Goal: Task Accomplishment & Management: Manage account settings

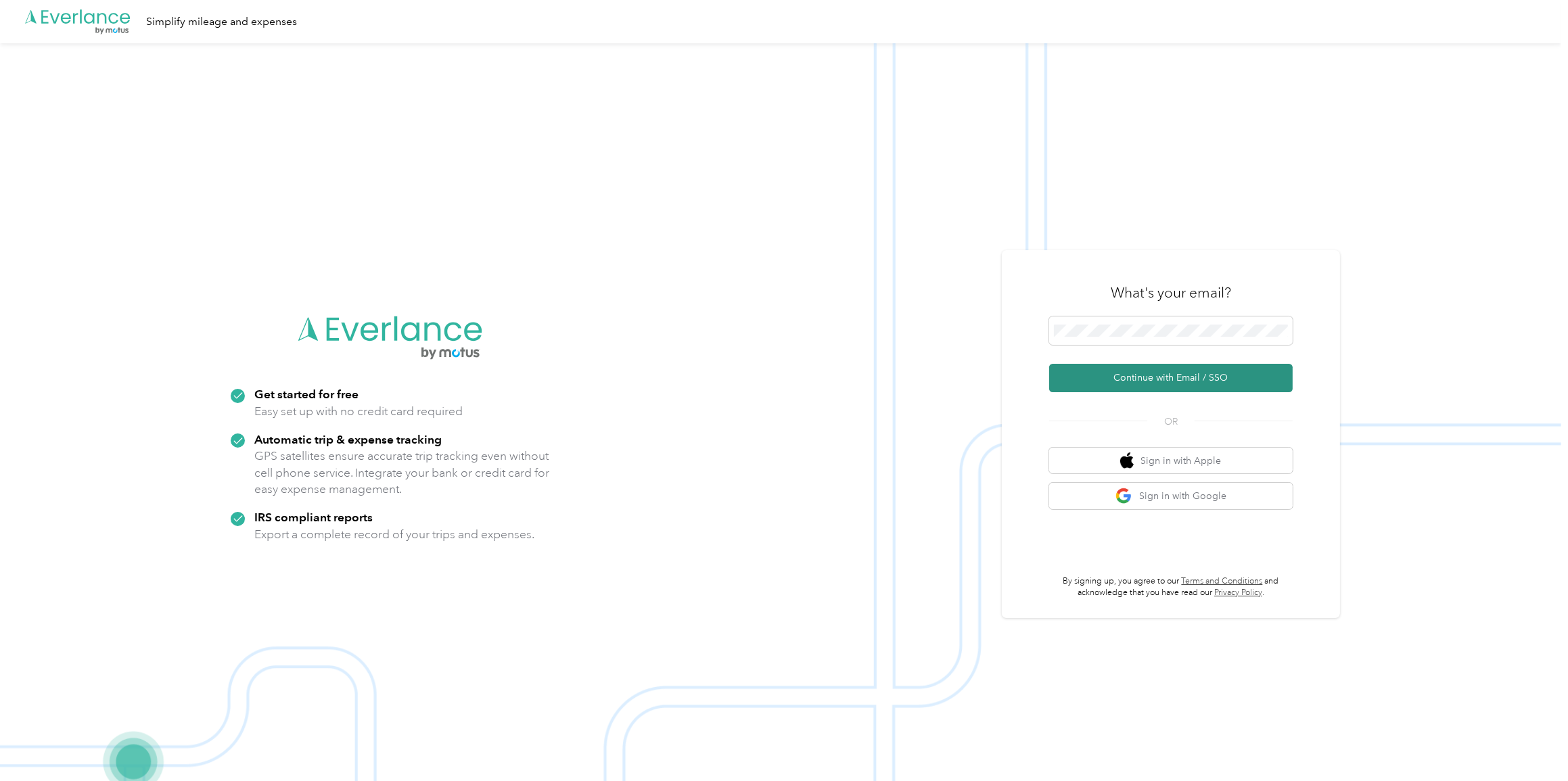
click at [814, 385] on button "Continue with Email / SSO" at bounding box center [1171, 378] width 243 height 28
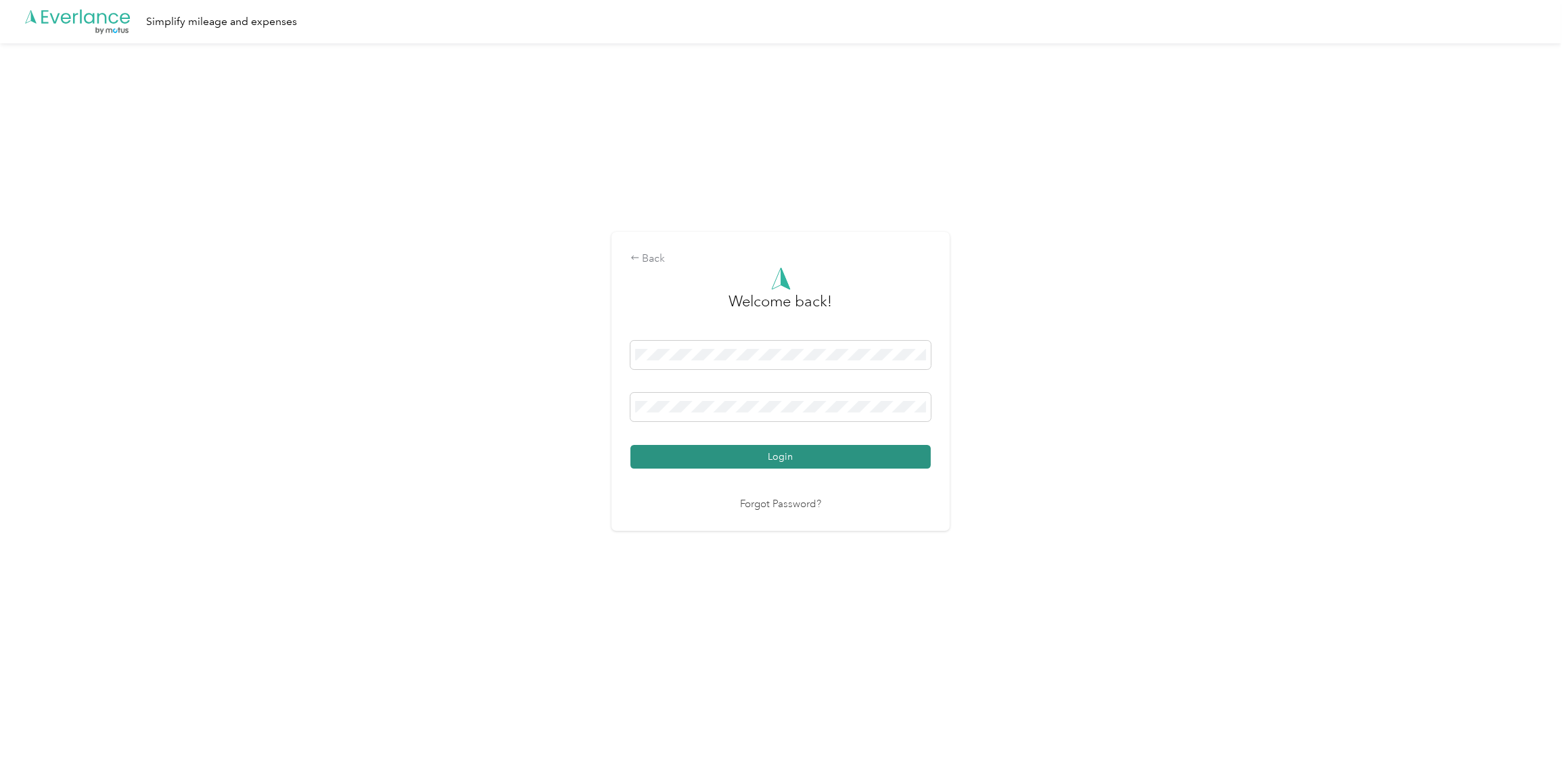
click at [814, 395] on button "Login" at bounding box center [781, 457] width 300 height 23
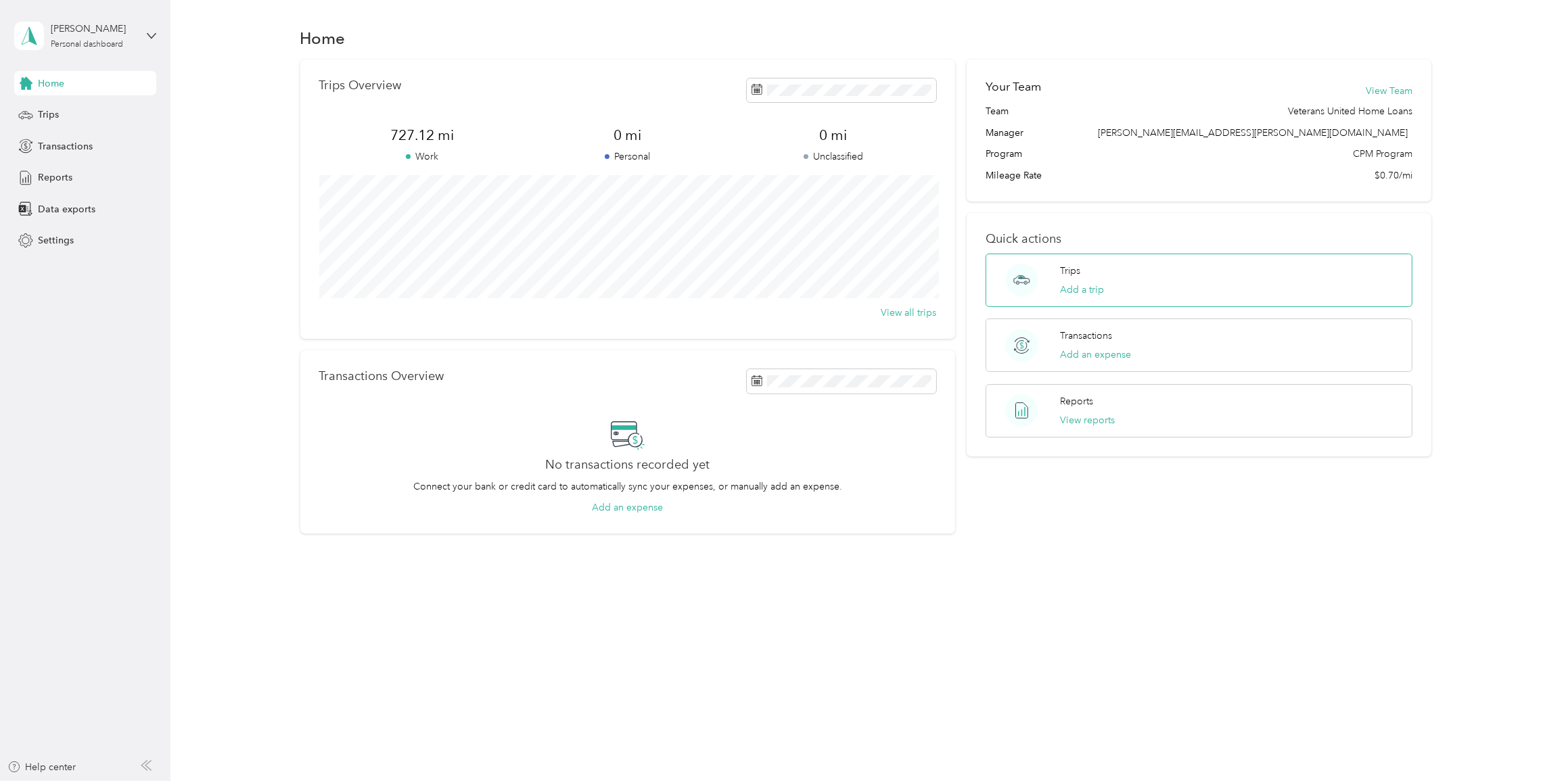
click at [814, 286] on div "Trips Add a trip" at bounding box center [1198, 280] width 427 height 54
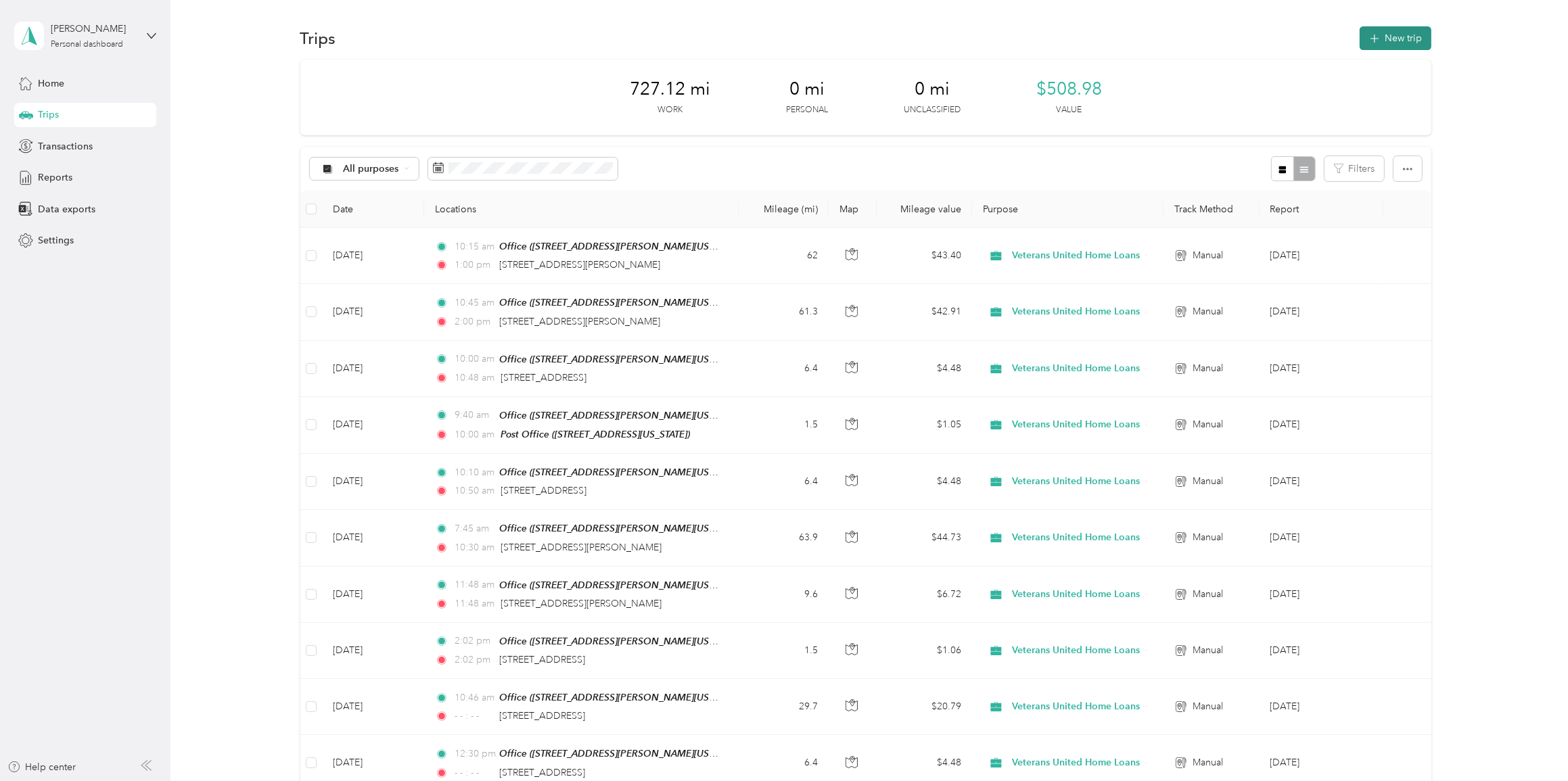
click at [814, 41] on button "New trip" at bounding box center [1395, 38] width 72 height 23
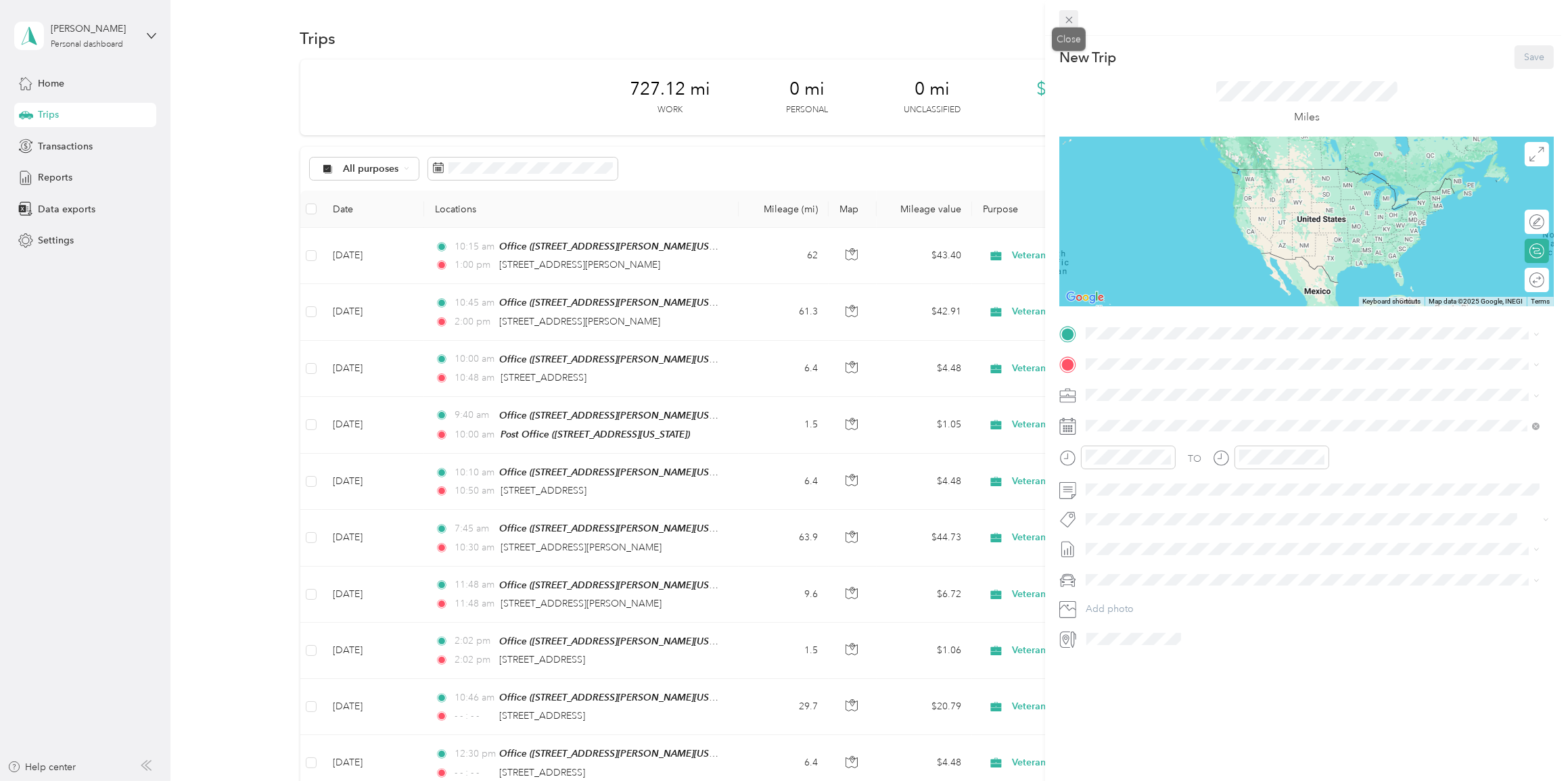
click at [814, 16] on span at bounding box center [1068, 19] width 19 height 19
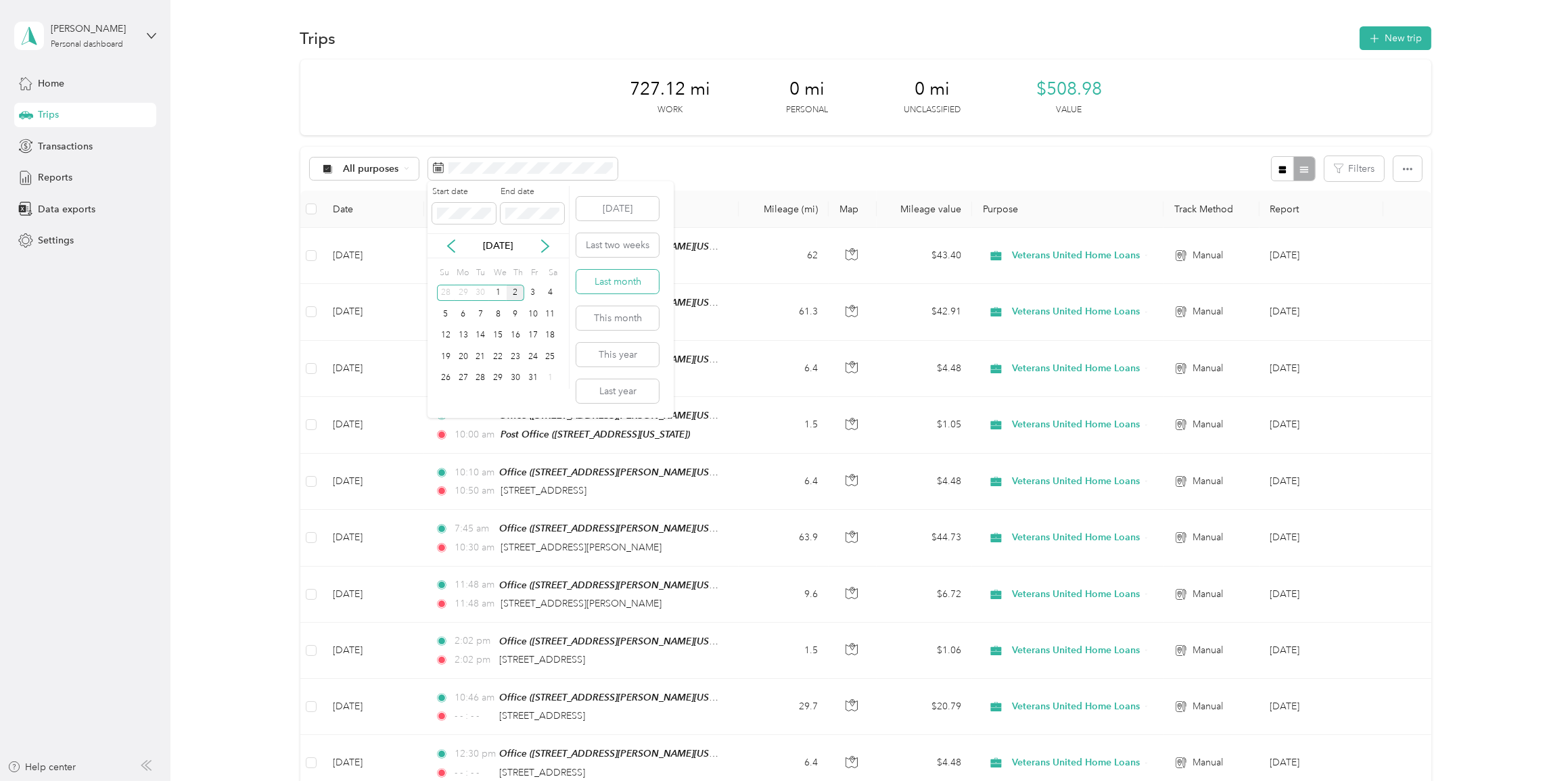
click at [638, 271] on button "Last month" at bounding box center [617, 282] width 82 height 23
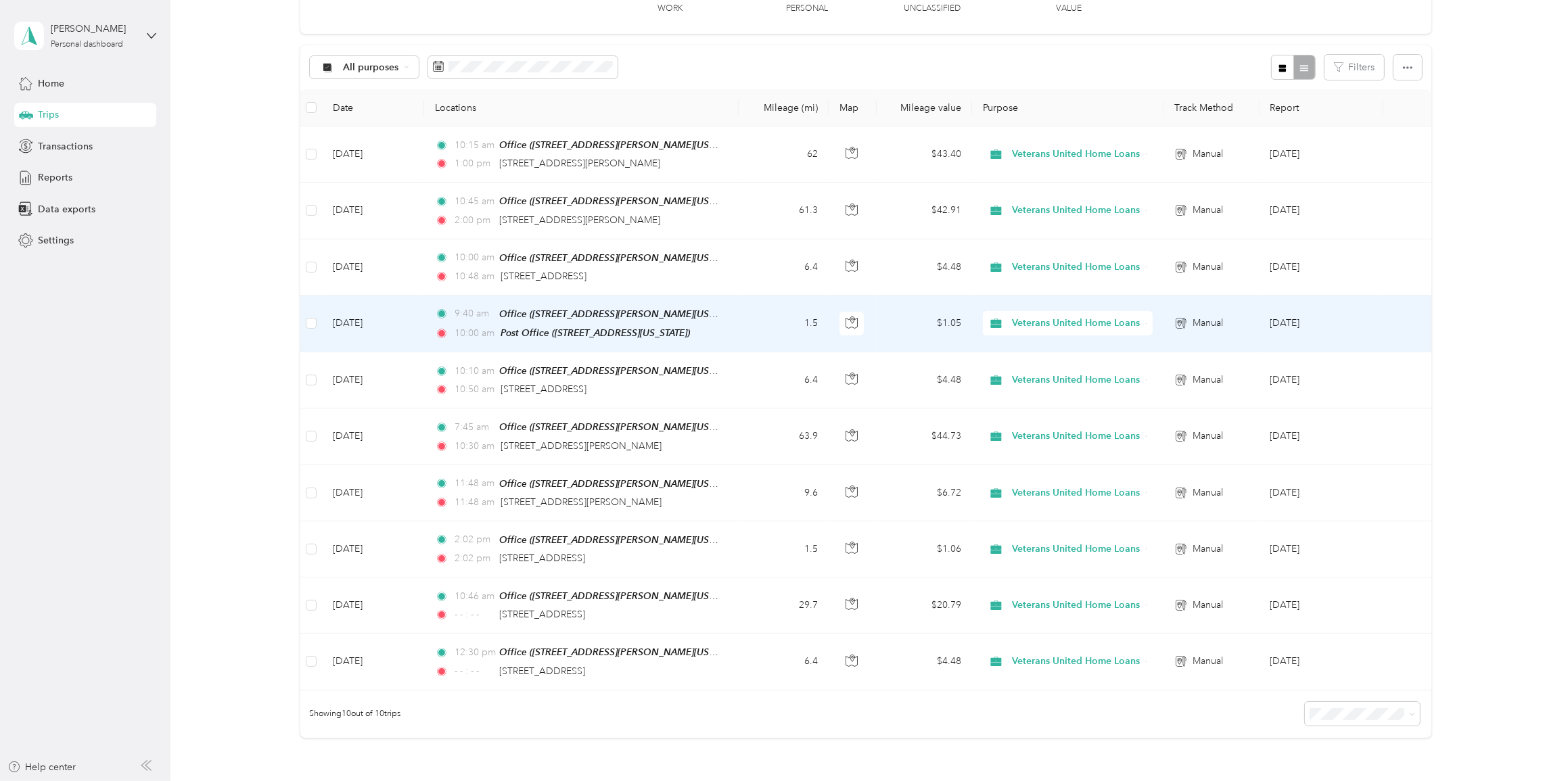
scroll to position [122, 0]
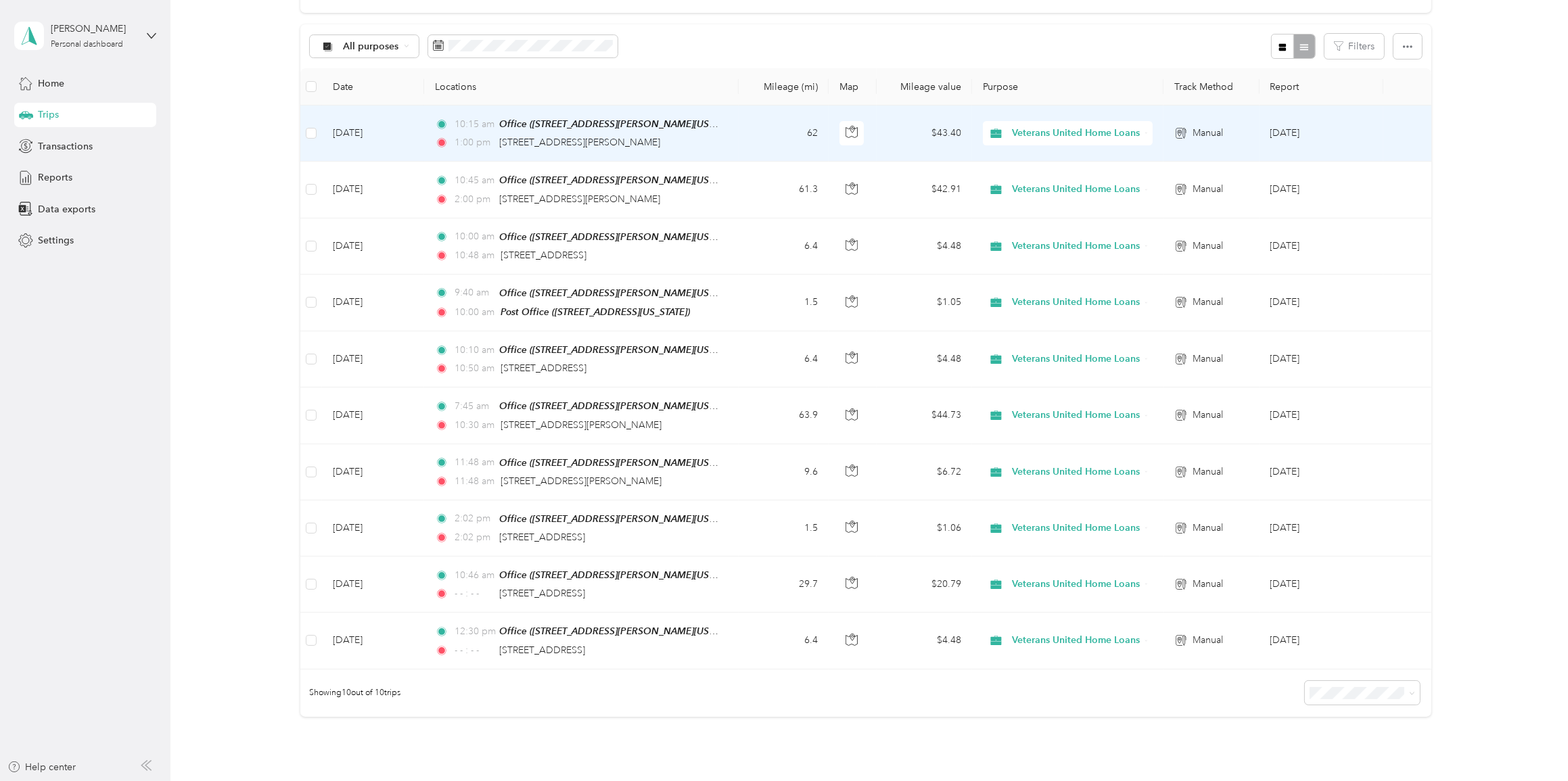
click at [786, 137] on td "62" at bounding box center [783, 133] width 90 height 56
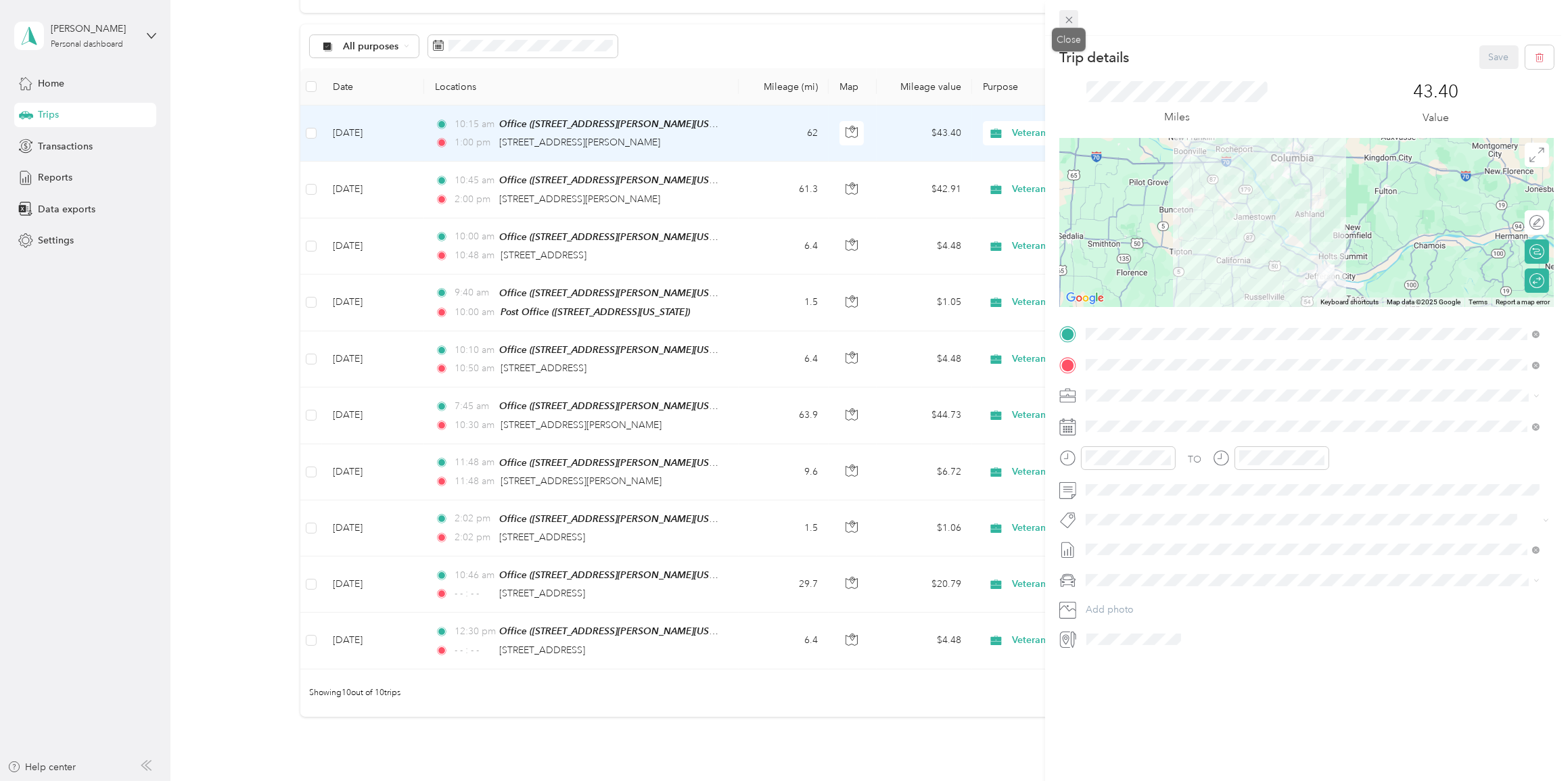
click at [814, 18] on icon at bounding box center [1069, 20] width 12 height 12
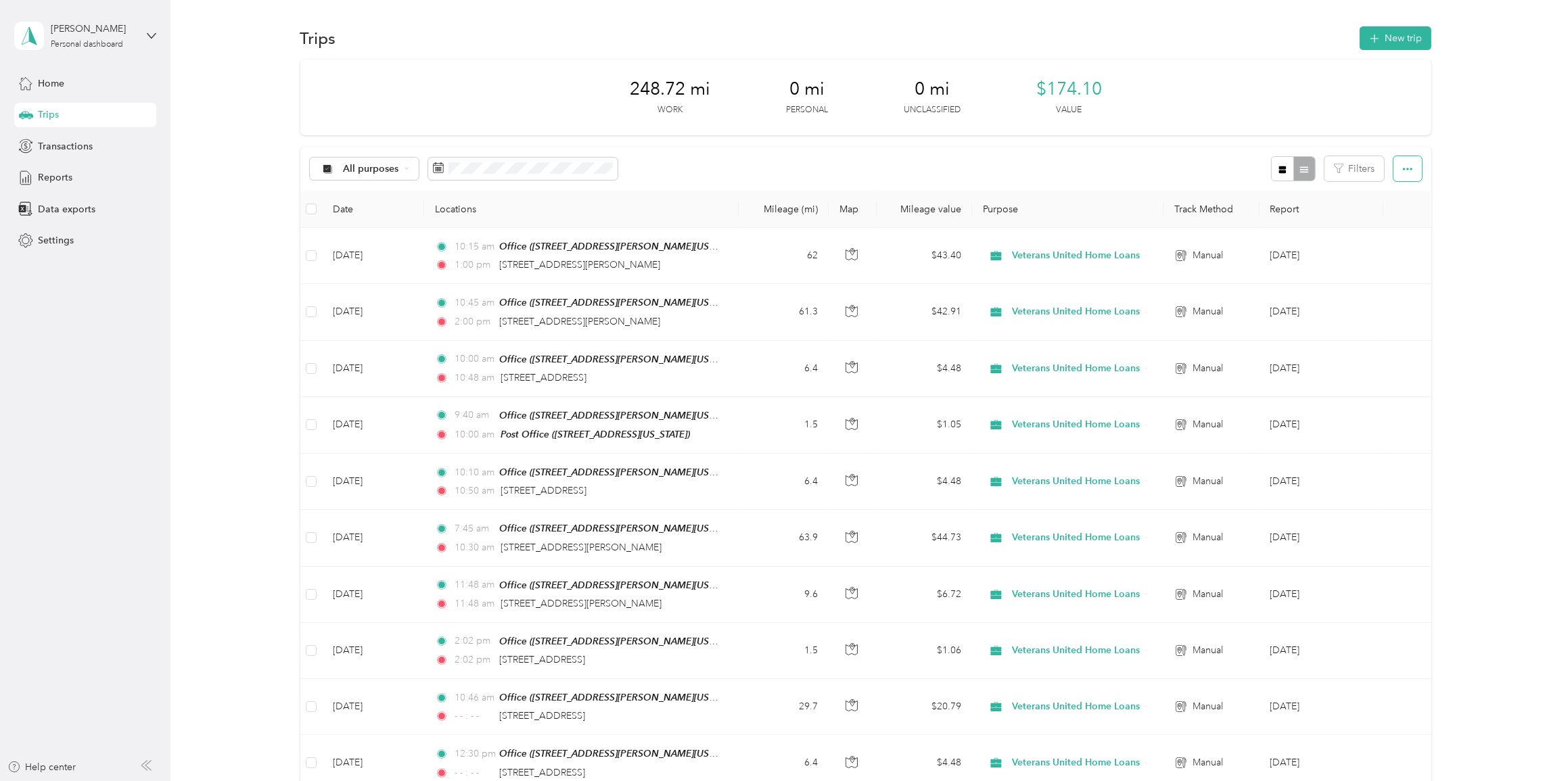
click at [814, 168] on icon "button" at bounding box center [1407, 168] width 9 height 9
click at [814, 216] on span "Export" at bounding box center [1387, 218] width 29 height 12
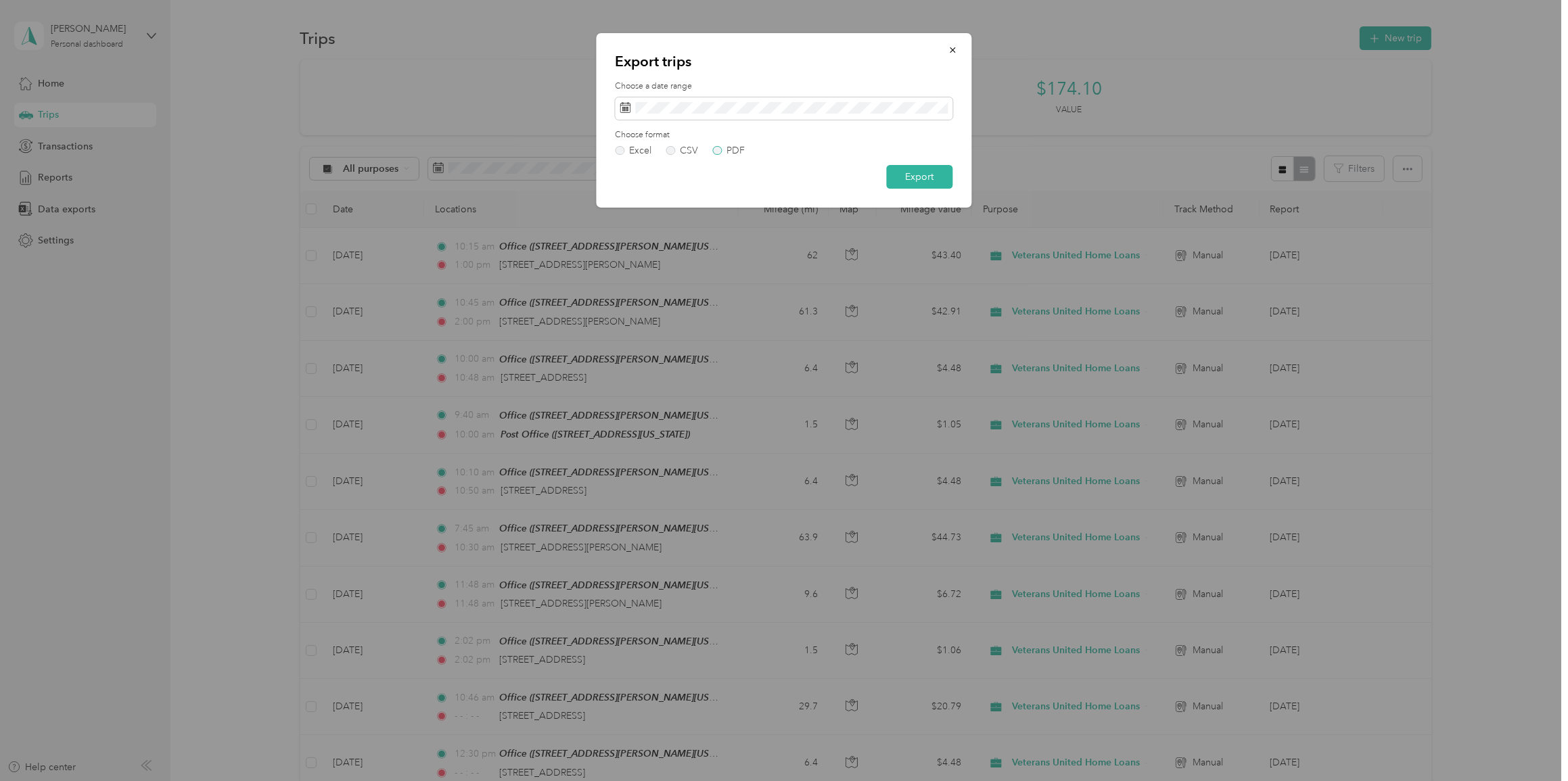
click at [716, 149] on label "PDF" at bounding box center [728, 150] width 33 height 9
click at [814, 183] on button "Export" at bounding box center [919, 177] width 66 height 23
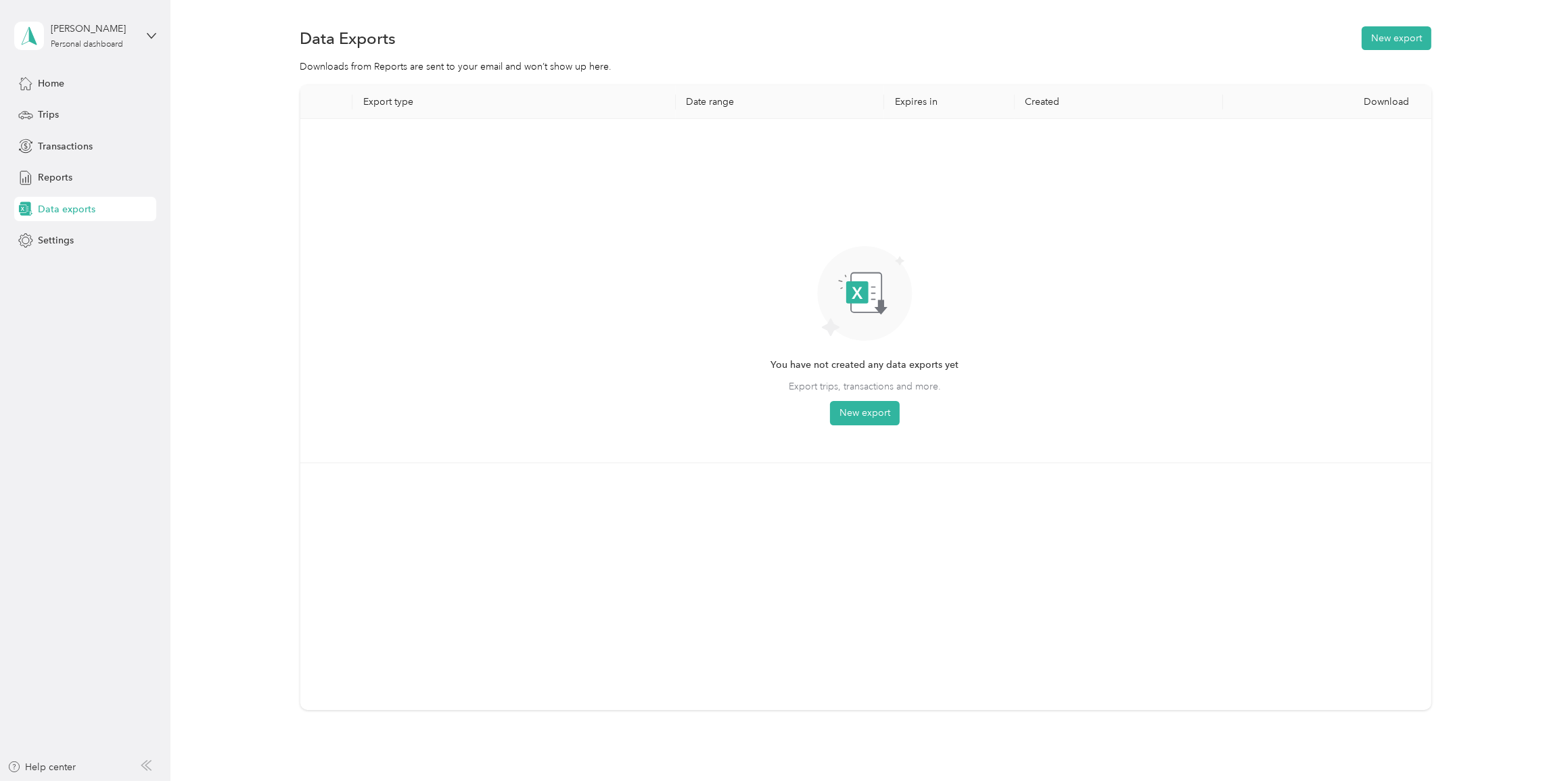
click at [814, 34] on div "Data Exports New export Downloads from Reports are sent to your email and won’t…" at bounding box center [865, 415] width 1390 height 830
click at [70, 78] on div "Home" at bounding box center [85, 83] width 142 height 24
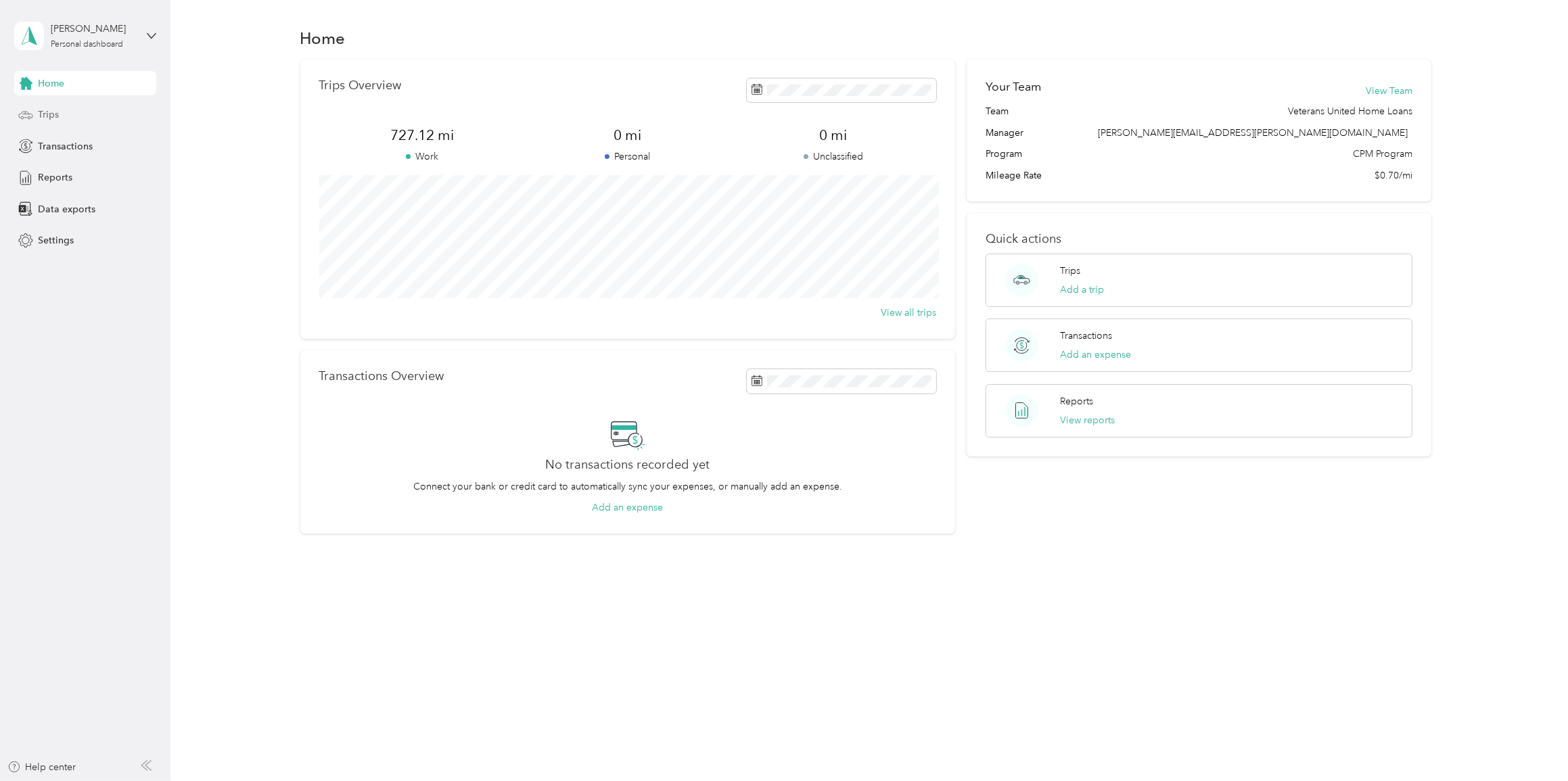
click at [75, 117] on div "Trips" at bounding box center [85, 115] width 142 height 24
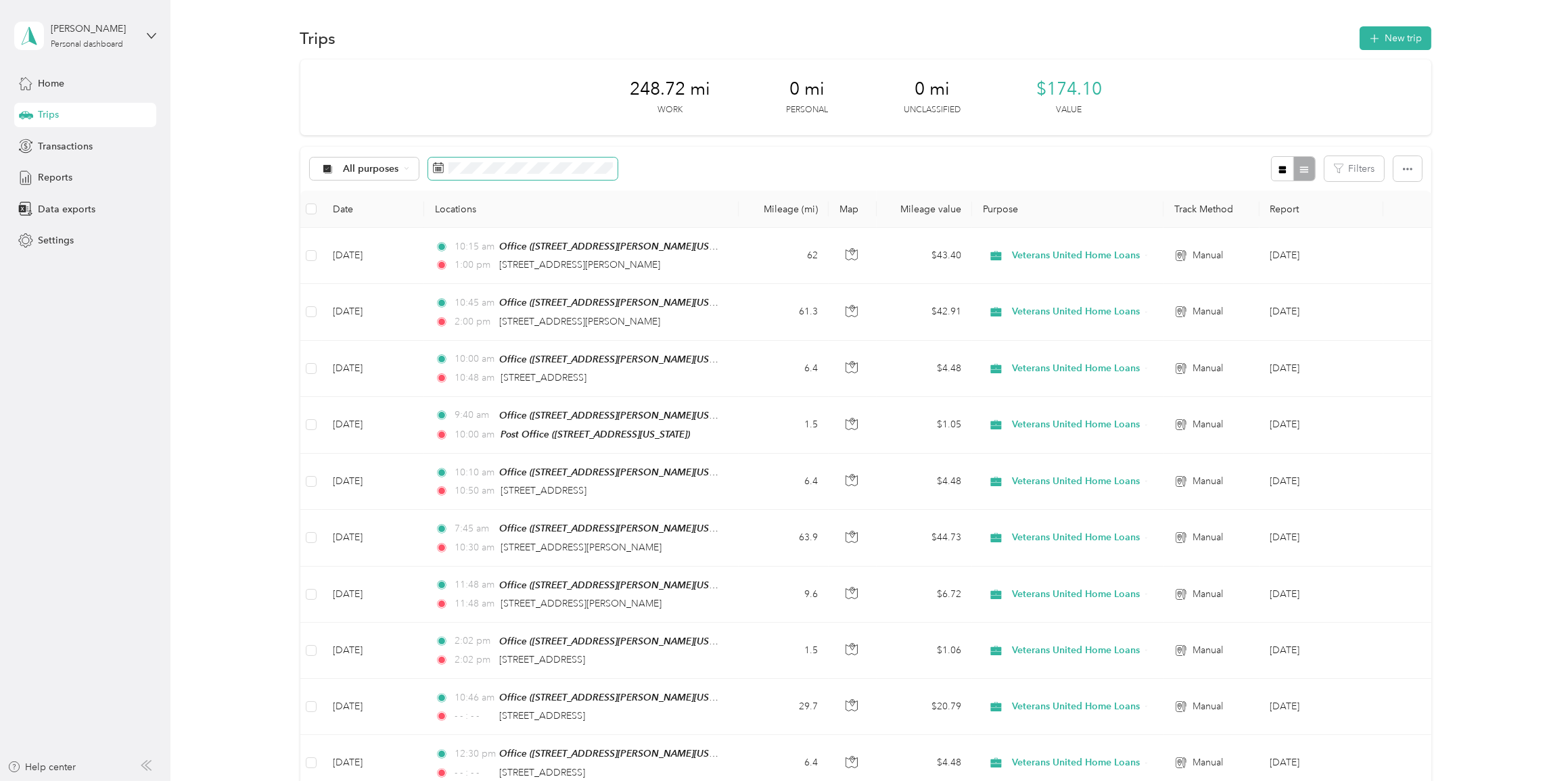
click at [565, 177] on span at bounding box center [523, 168] width 190 height 23
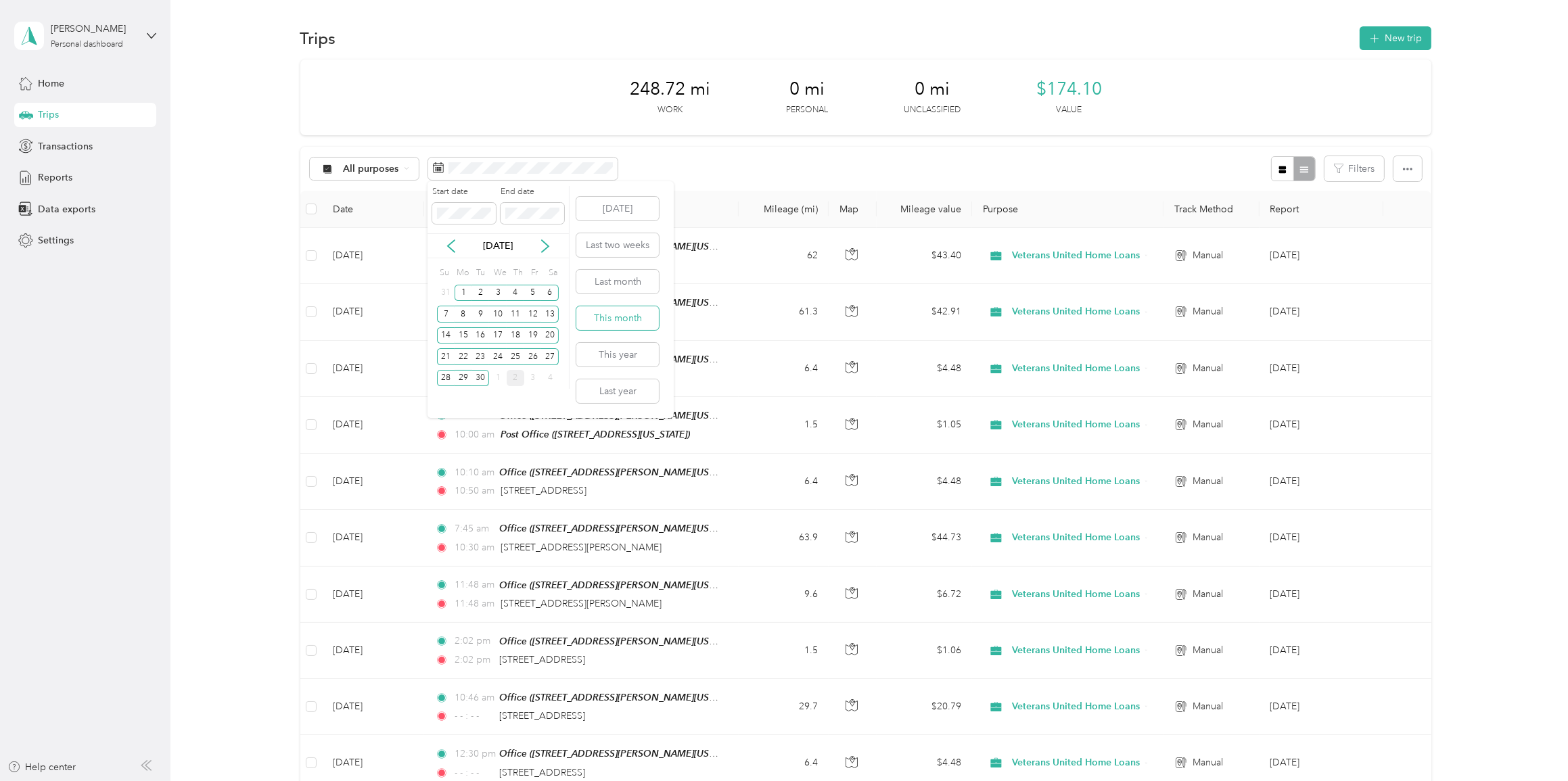
click at [625, 313] on button "This month" at bounding box center [617, 318] width 82 height 23
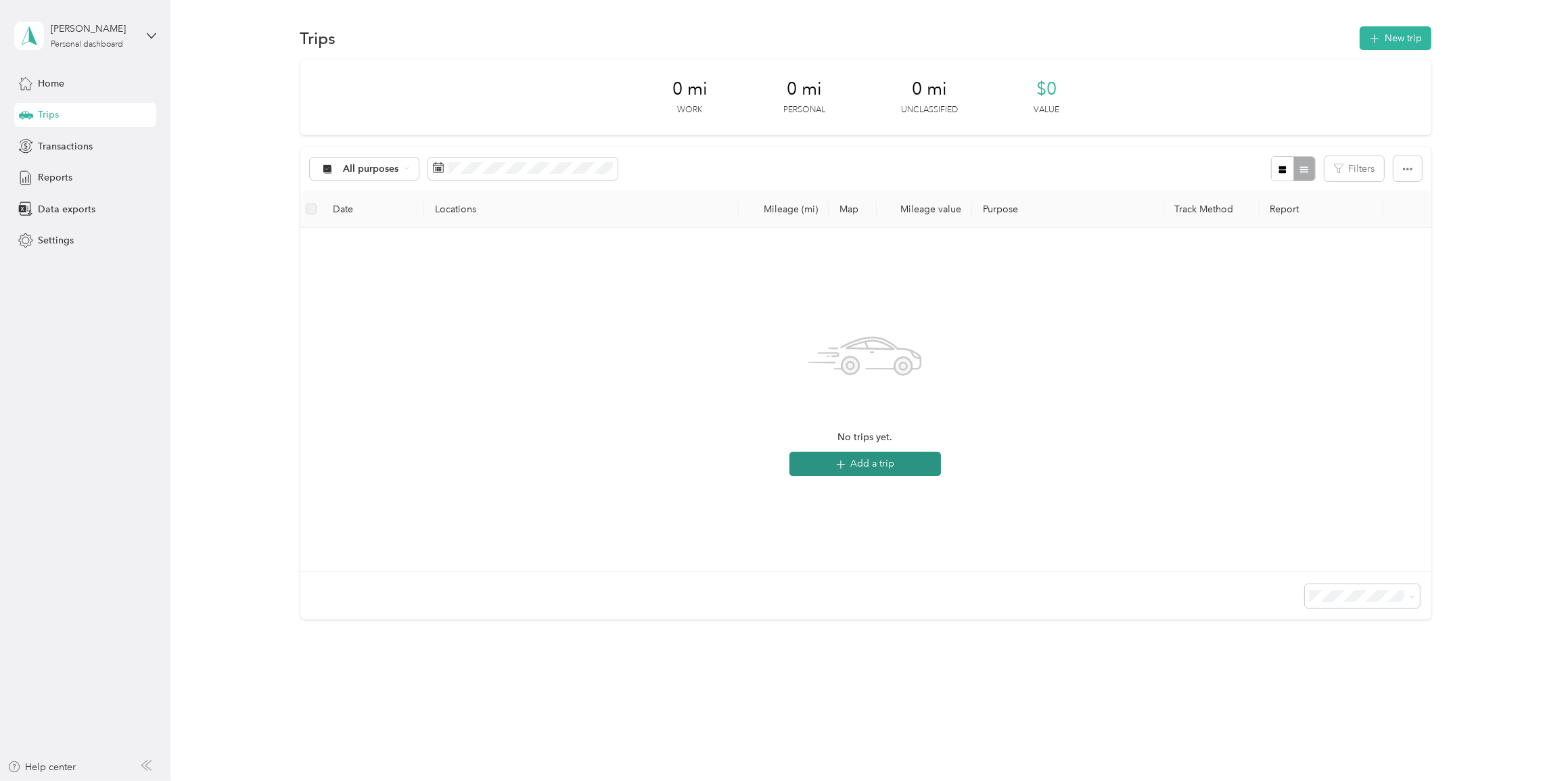
click at [814, 395] on button "Add a trip" at bounding box center [864, 463] width 152 height 24
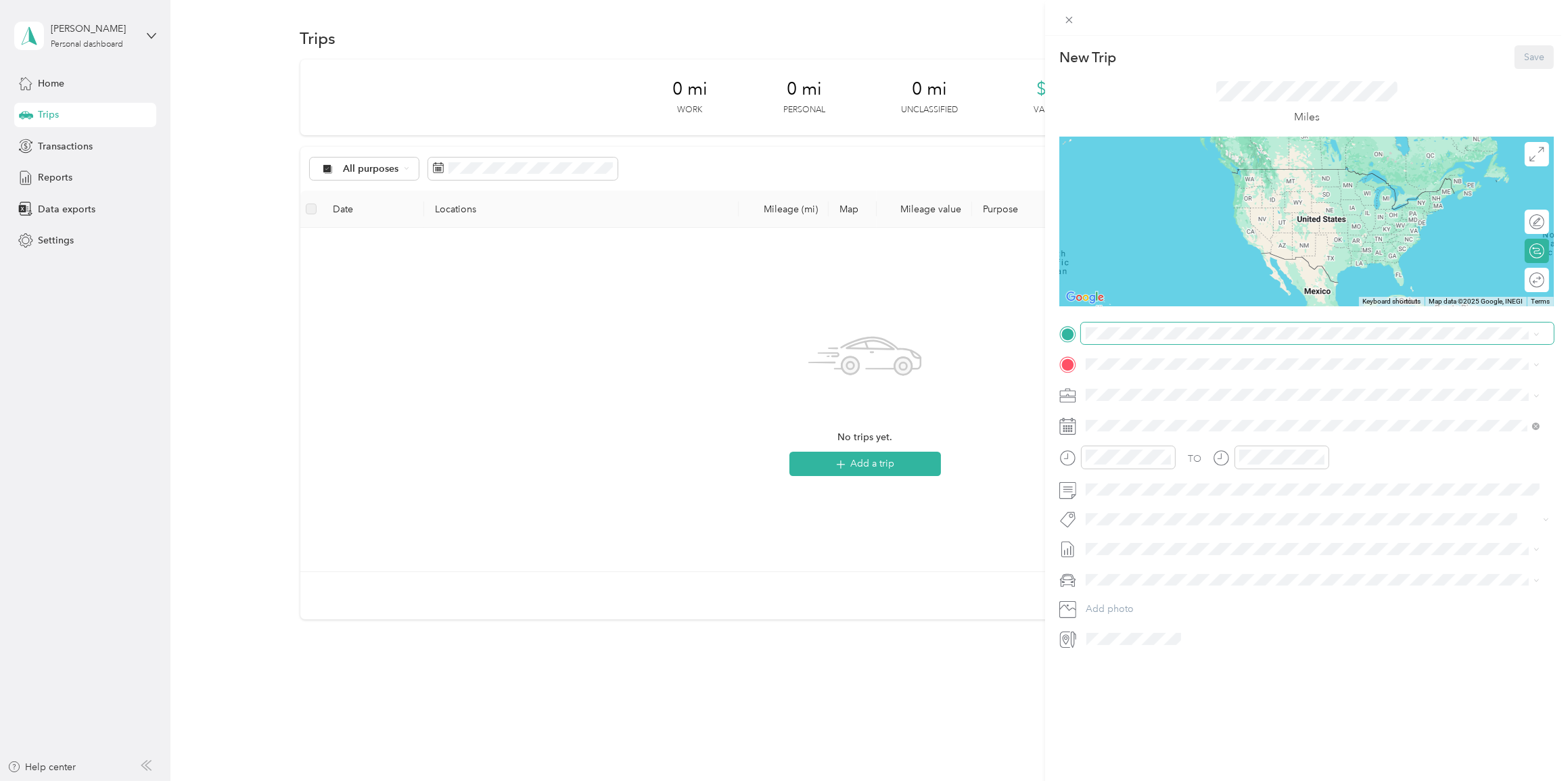
click at [814, 340] on span at bounding box center [1317, 334] width 473 height 22
click at [814, 379] on span "[STREET_ADDRESS][US_STATE]" at bounding box center [1178, 381] width 135 height 13
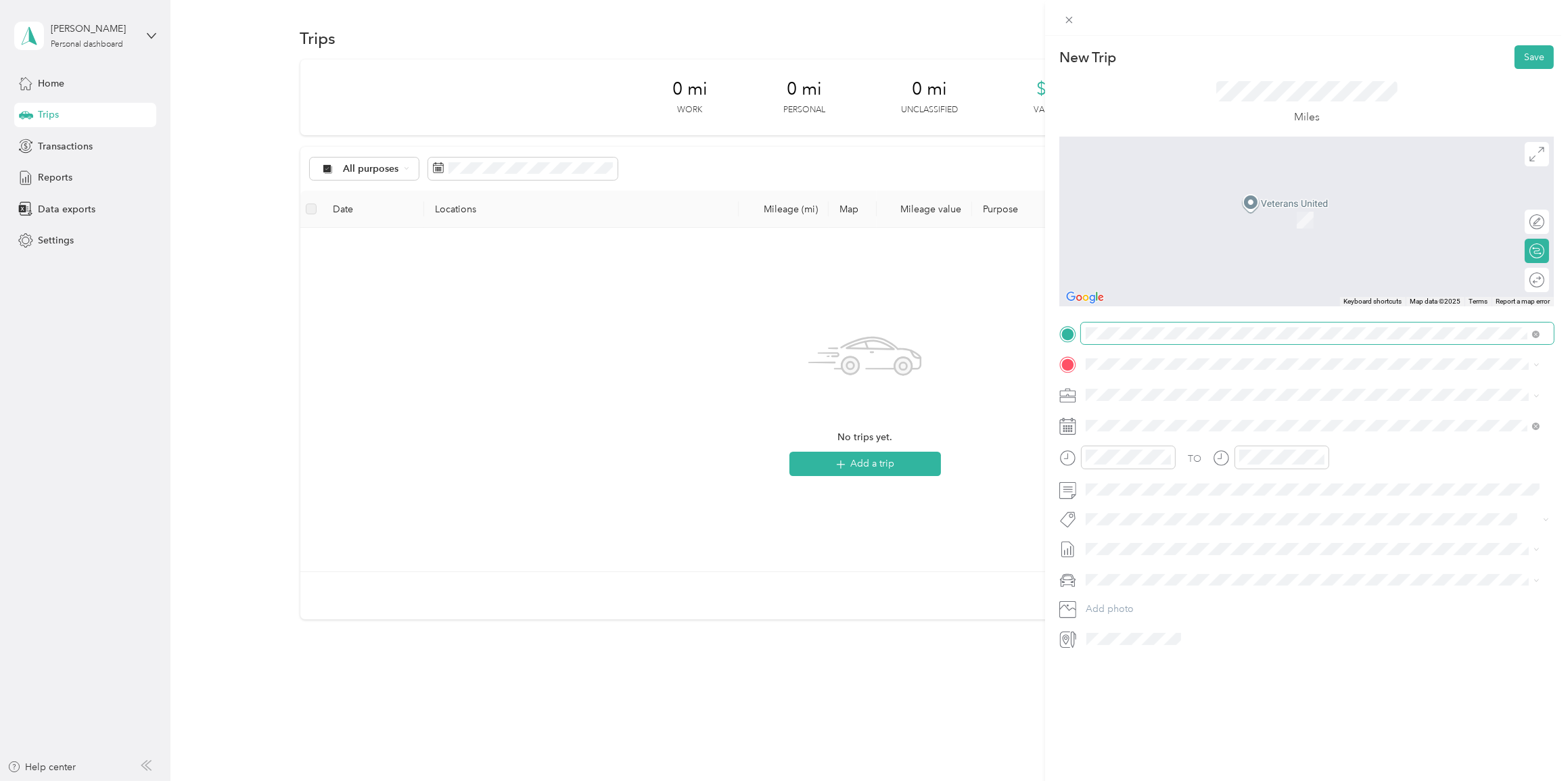
click at [814, 333] on span at bounding box center [1533, 333] width 13 height 9
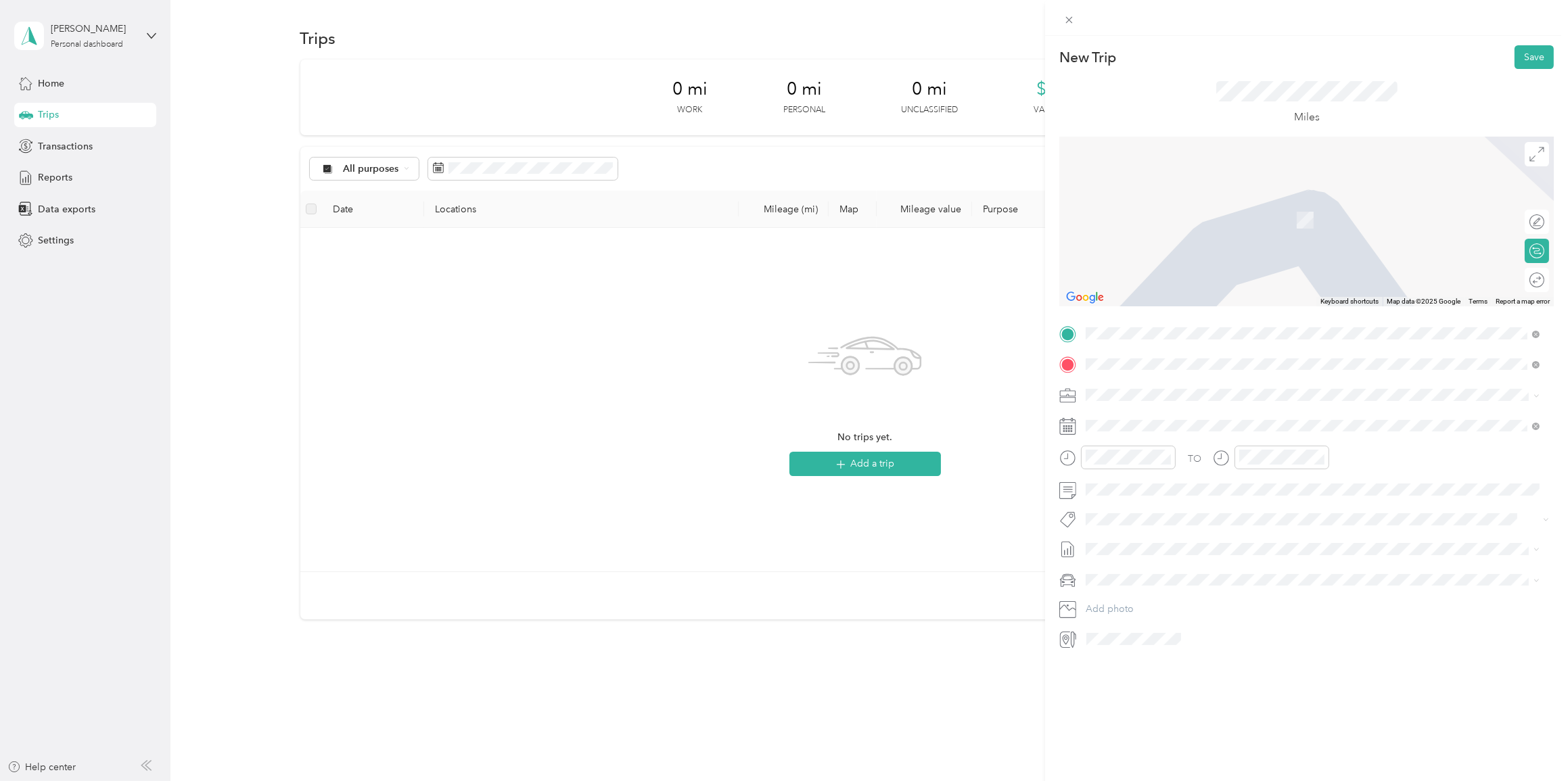
click at [814, 395] on span "[STREET_ADDRESS][US_STATE]" at bounding box center [1178, 413] width 135 height 13
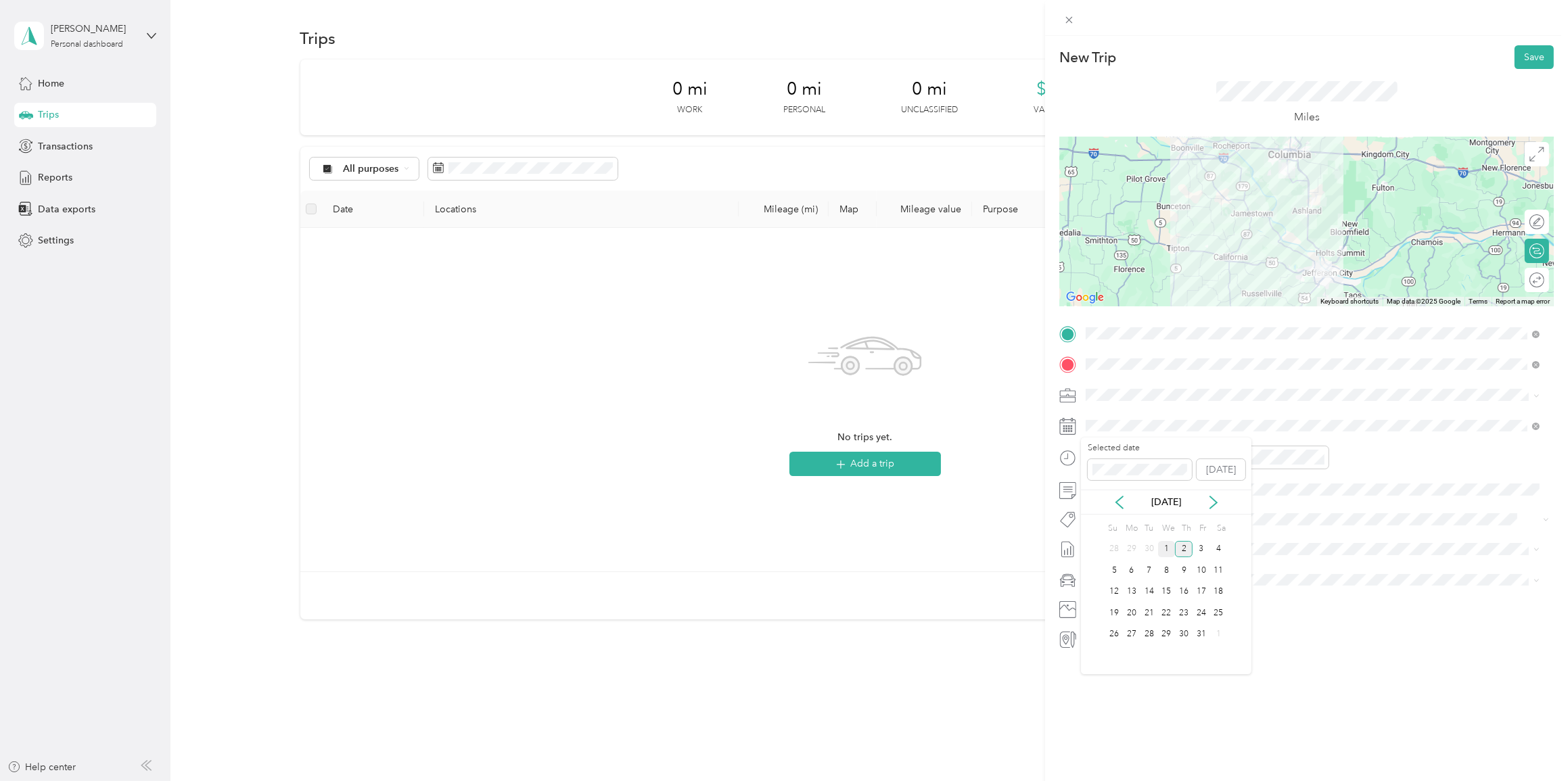
click at [814, 395] on div "1" at bounding box center [1166, 549] width 18 height 17
click at [814, 395] on div "30" at bounding box center [1291, 510] width 33 height 19
click at [814, 395] on div "PM" at bounding box center [1329, 505] width 33 height 19
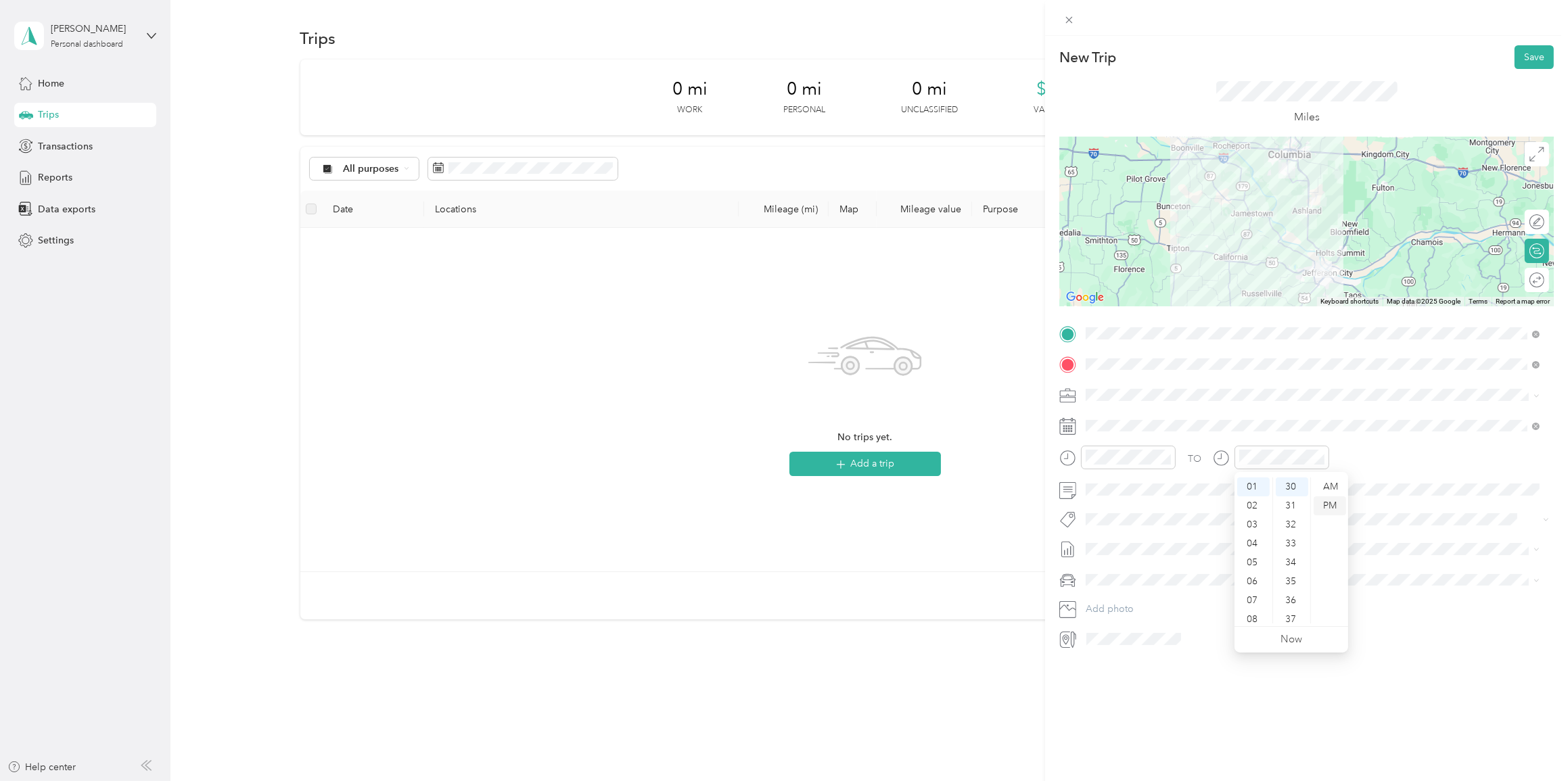
click at [814, 395] on div "PM" at bounding box center [1329, 505] width 33 height 19
click at [814, 278] on div at bounding box center [1535, 279] width 18 height 14
click at [814, 58] on button "Save" at bounding box center [1534, 57] width 39 height 23
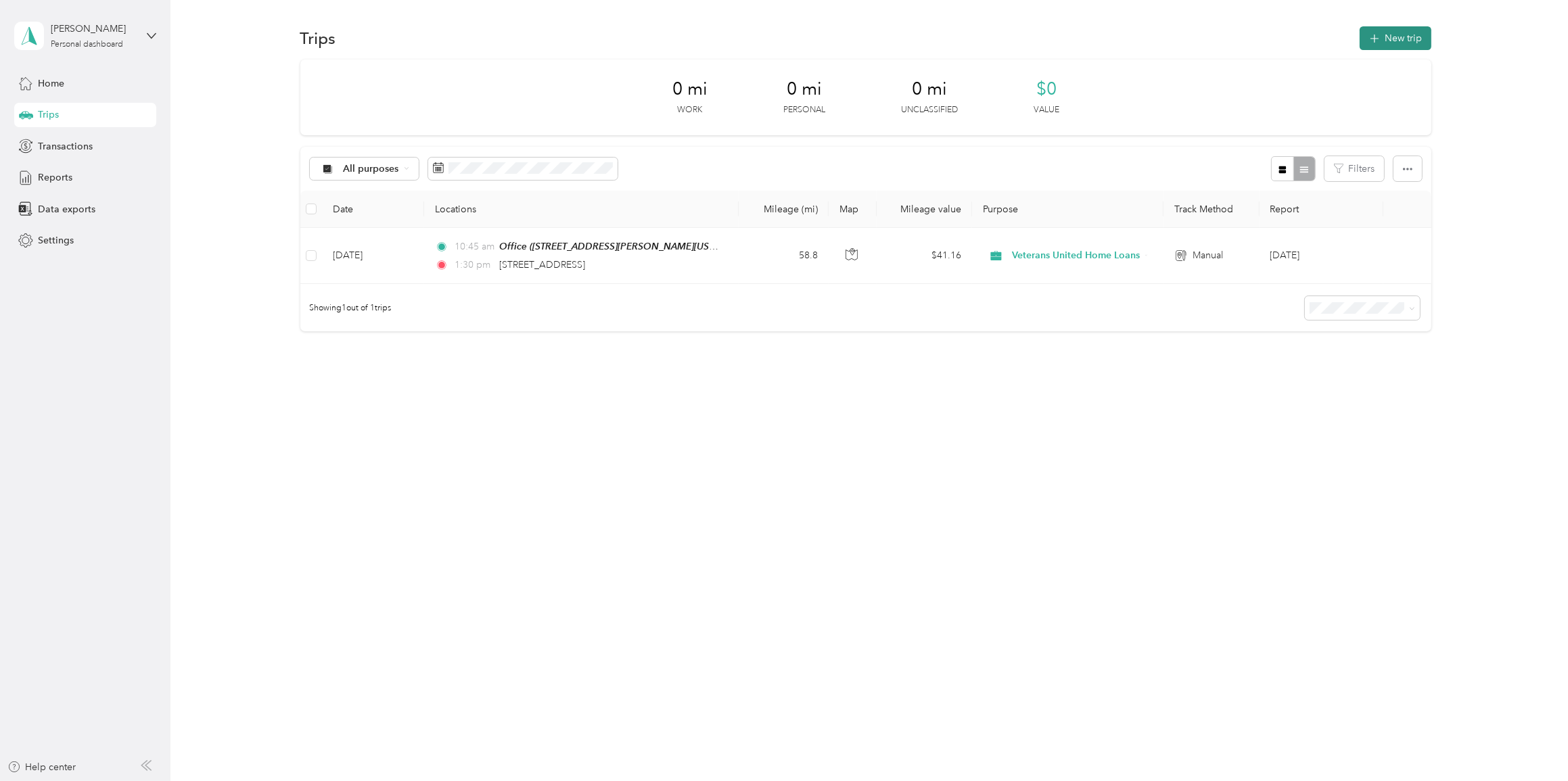
click at [814, 37] on button "New trip" at bounding box center [1395, 38] width 72 height 23
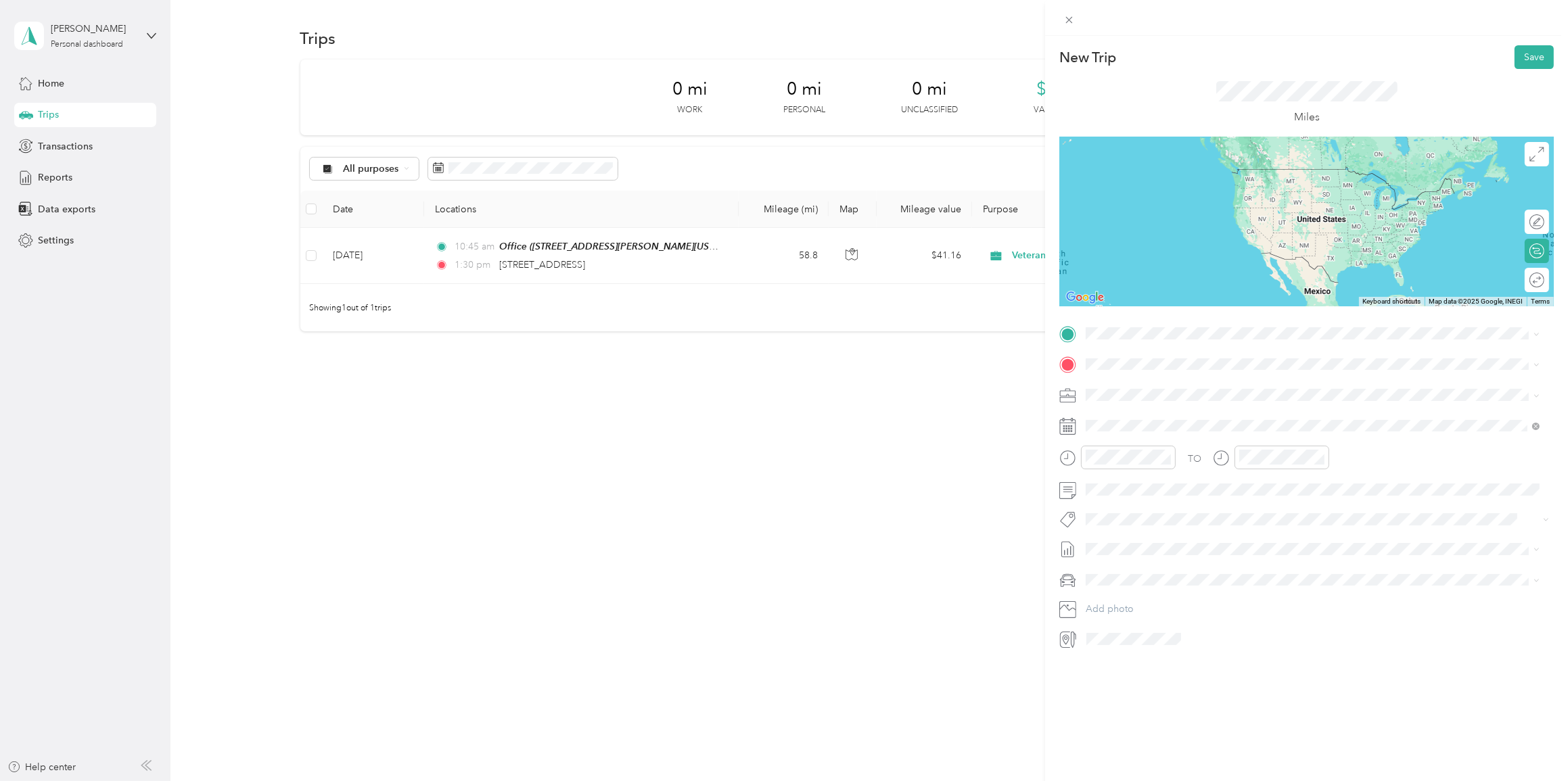
click at [814, 390] on div "Office [STREET_ADDRESS][PERSON_NAME][US_STATE]" at bounding box center [1216, 392] width 210 height 28
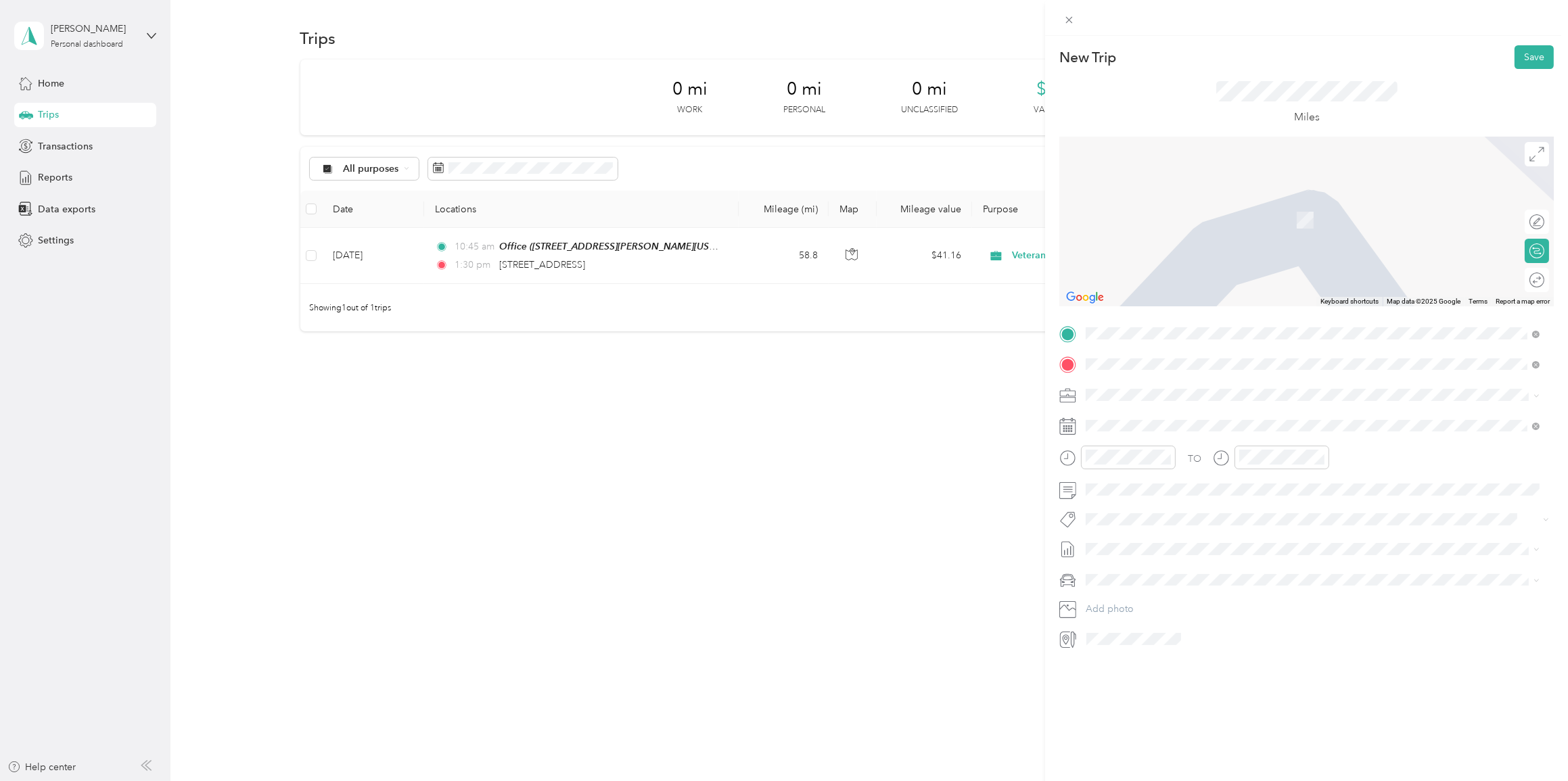
click at [814, 395] on span "[STREET_ADDRESS][PERSON_NAME][US_STATE]" at bounding box center [1216, 413] width 210 height 13
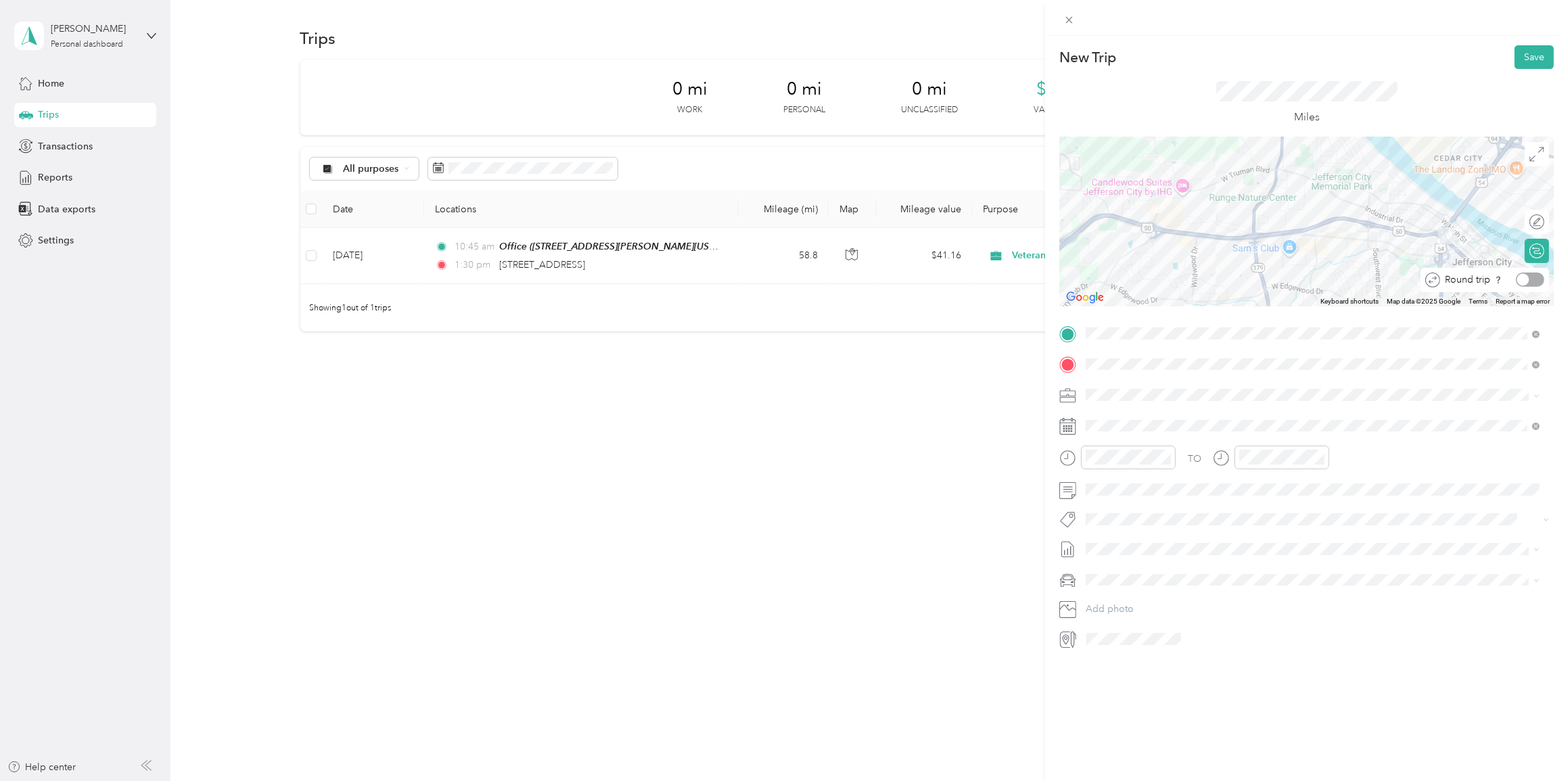
click at [814, 278] on div at bounding box center [1530, 279] width 29 height 14
click at [814, 395] on div "1" at bounding box center [1166, 549] width 18 height 17
click at [814, 395] on div "09" at bounding box center [1099, 576] width 33 height 19
click at [814, 395] on div "15" at bounding box center [1138, 515] width 33 height 19
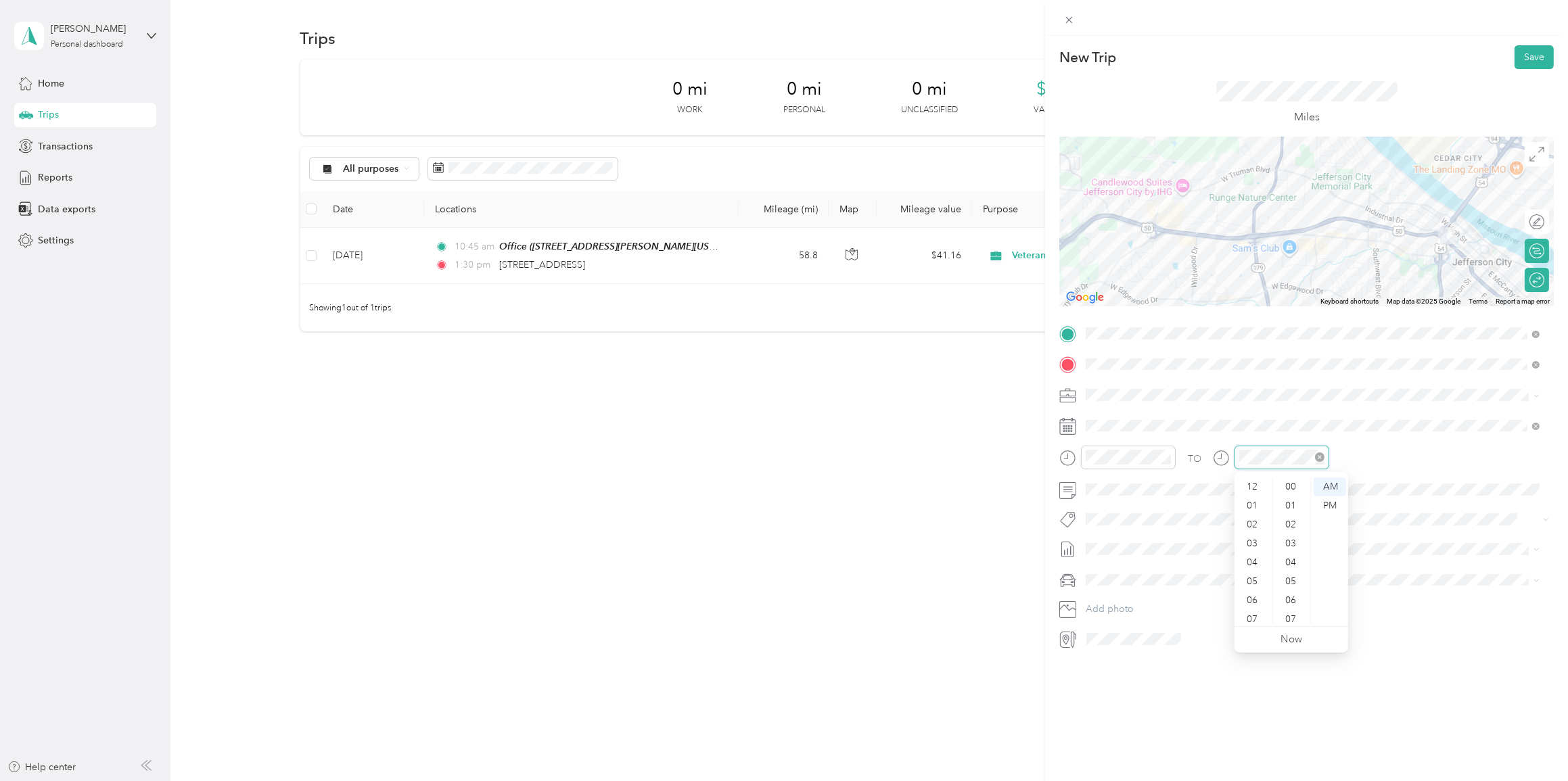
scroll to position [81, 0]
click at [814, 395] on div "10" at bounding box center [1253, 595] width 33 height 19
click at [814, 395] on div "00" at bounding box center [1291, 486] width 33 height 19
click at [814, 53] on button "Save" at bounding box center [1534, 57] width 39 height 23
